Goal: Task Accomplishment & Management: Use online tool/utility

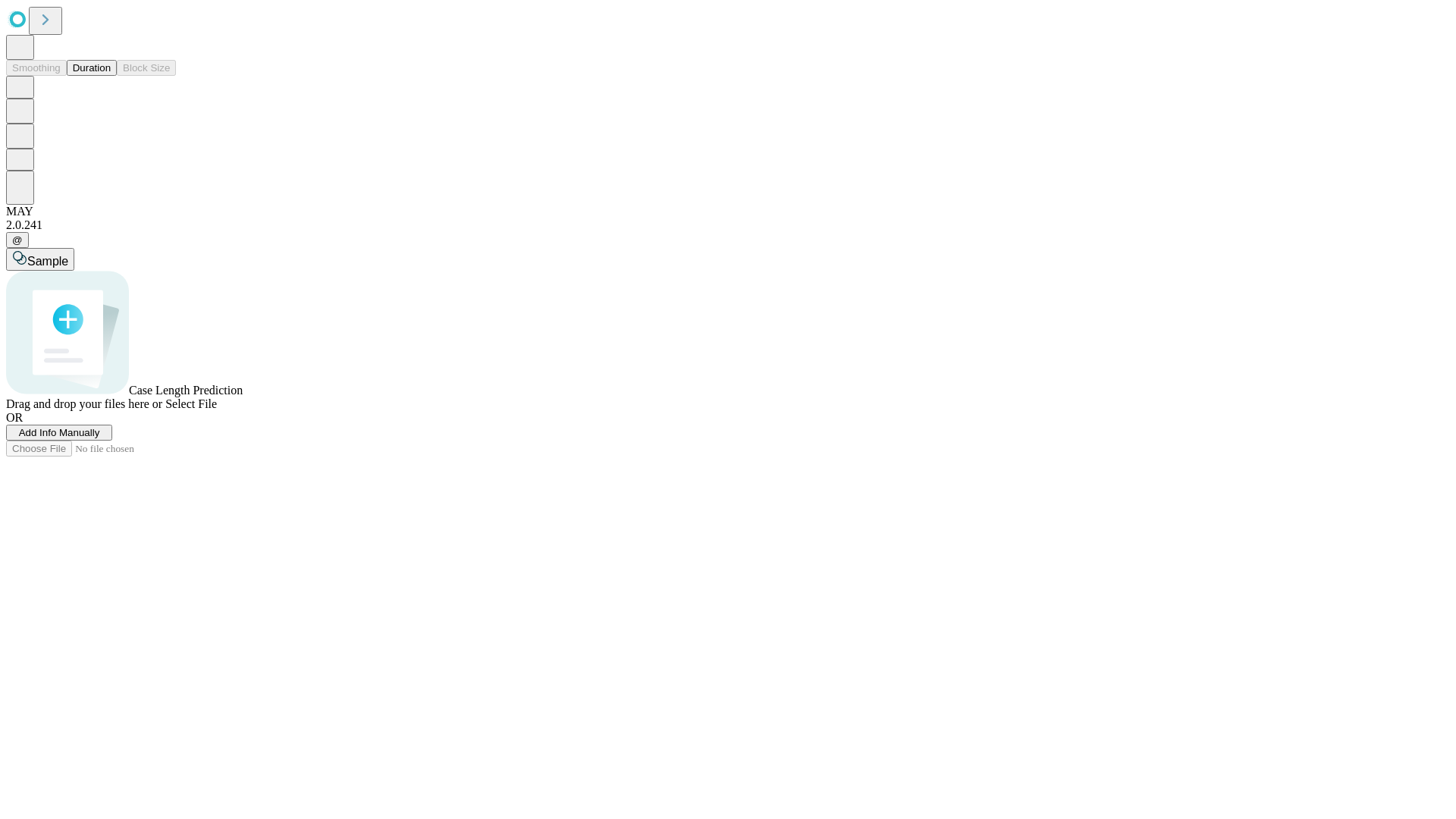
click at [111, 76] on button "Duration" at bounding box center [91, 68] width 50 height 16
click at [217, 410] on span "Select File" at bounding box center [190, 403] width 52 height 13
